Goal: Book appointment/travel/reservation

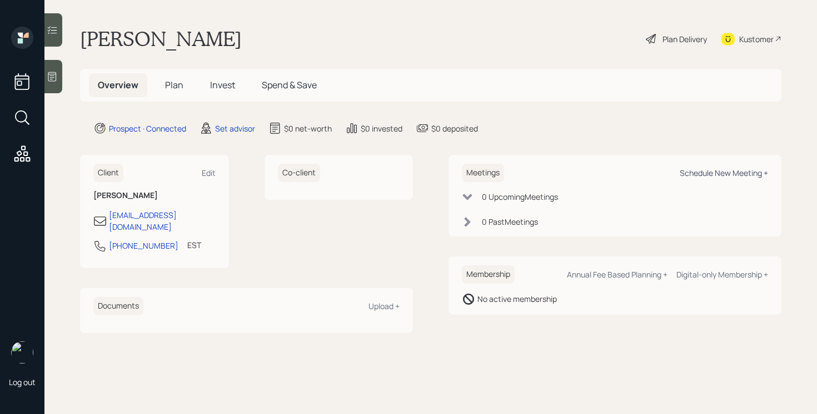
click at [747, 171] on div "Schedule New Meeting +" at bounding box center [723, 173] width 88 height 11
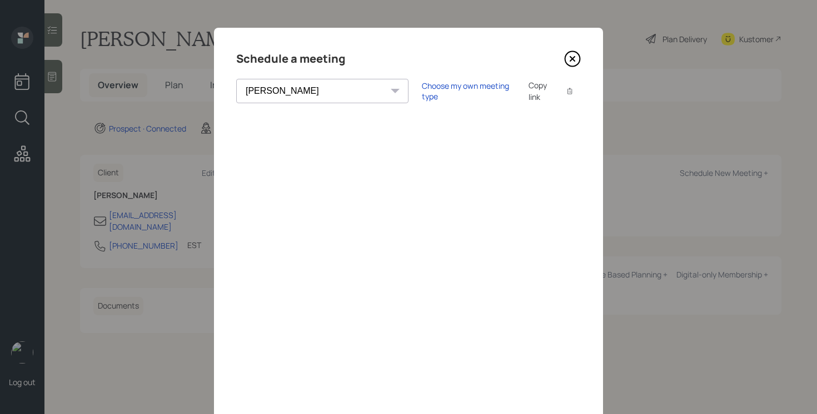
click at [322, 88] on select "[PERSON_NAME] [PERSON_NAME] [PERSON_NAME] [PERSON_NAME] [PERSON_NAME] [PERSON_N…" at bounding box center [322, 91] width 172 height 24
select select "205a2f49-d305-4782-8e90-e36bafbe5565"
click at [236, 79] on select "[PERSON_NAME] [PERSON_NAME] [PERSON_NAME] [PERSON_NAME] [PERSON_NAME] [PERSON_N…" at bounding box center [322, 91] width 172 height 24
click at [422, 94] on div "Choose my own meeting type" at bounding box center [468, 91] width 93 height 21
click at [577, 64] on icon at bounding box center [572, 59] width 15 height 15
